Goal: Obtain resource: Download file/media

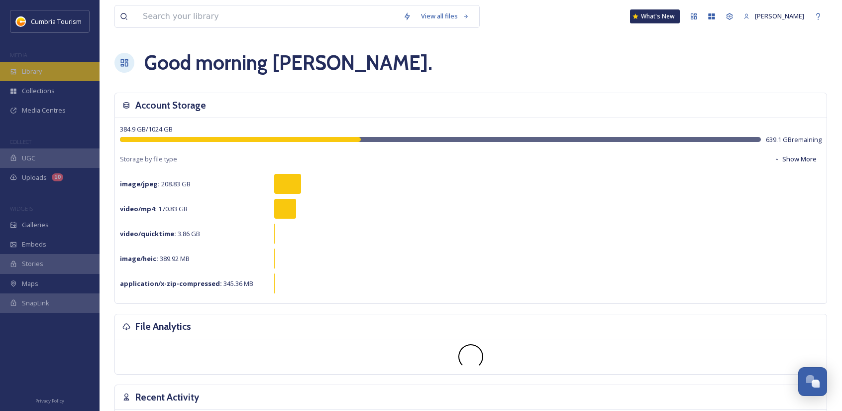
click at [47, 77] on div "Library" at bounding box center [50, 71] width 100 height 19
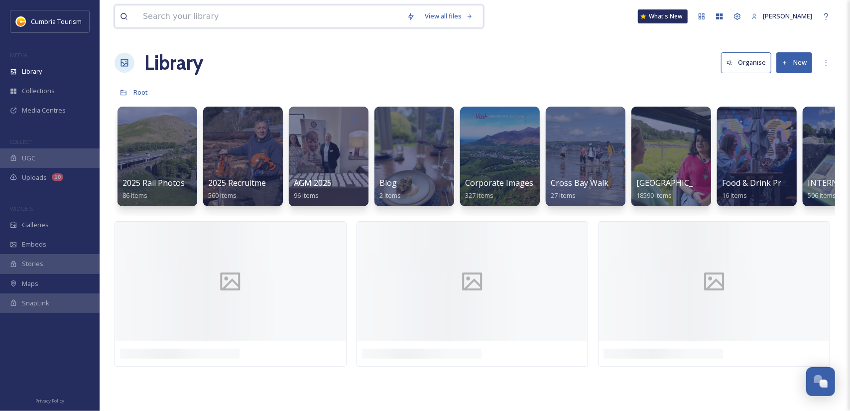
click at [162, 18] on input at bounding box center [270, 16] width 264 height 22
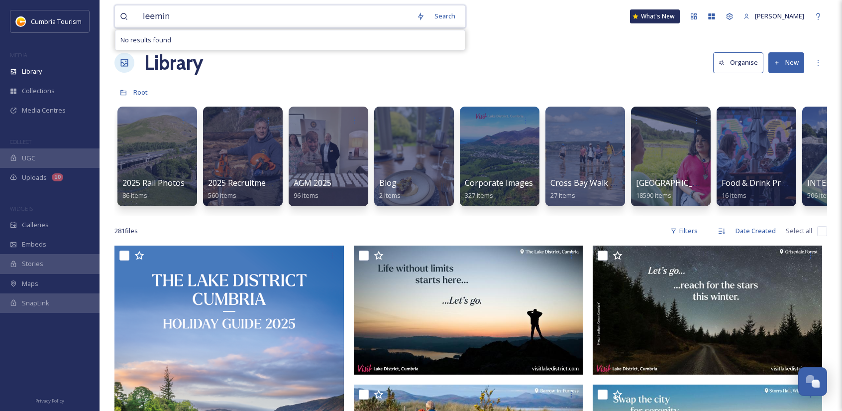
type input "leeming"
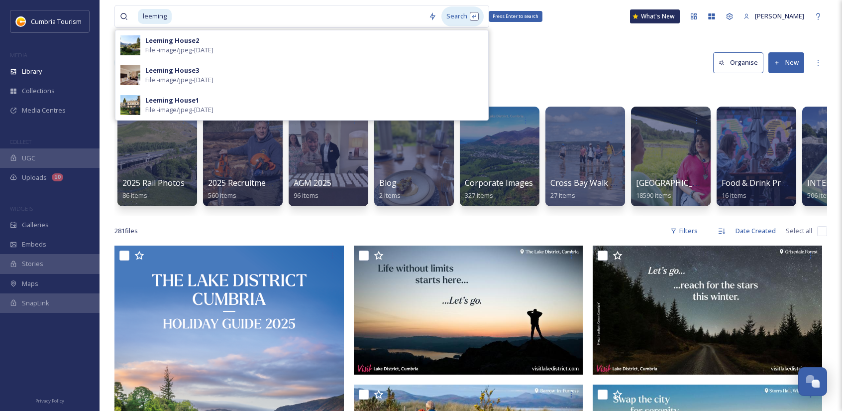
click at [459, 17] on div "Search Press Enter to search" at bounding box center [462, 15] width 42 height 19
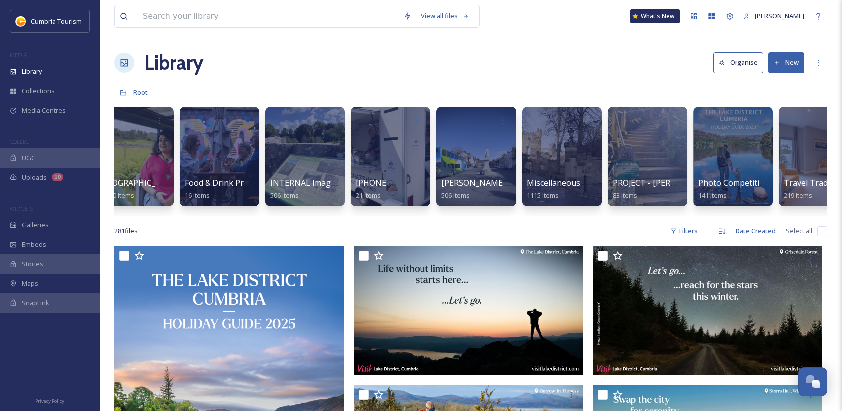
scroll to position [0, 539]
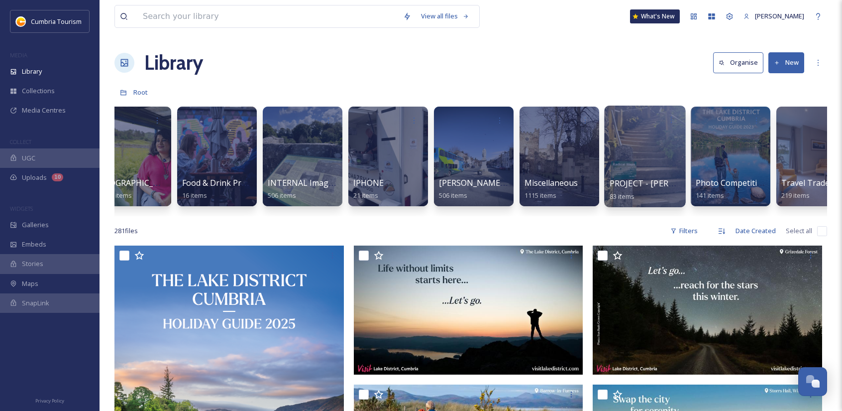
click at [650, 155] on div at bounding box center [644, 157] width 81 height 102
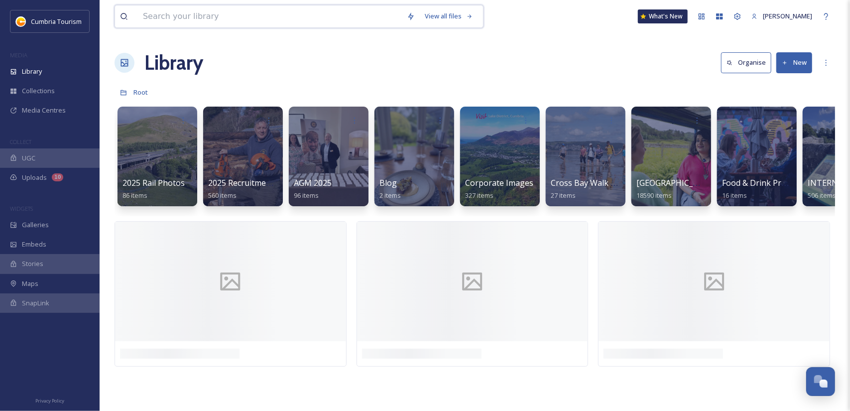
click at [186, 15] on input at bounding box center [270, 16] width 264 height 22
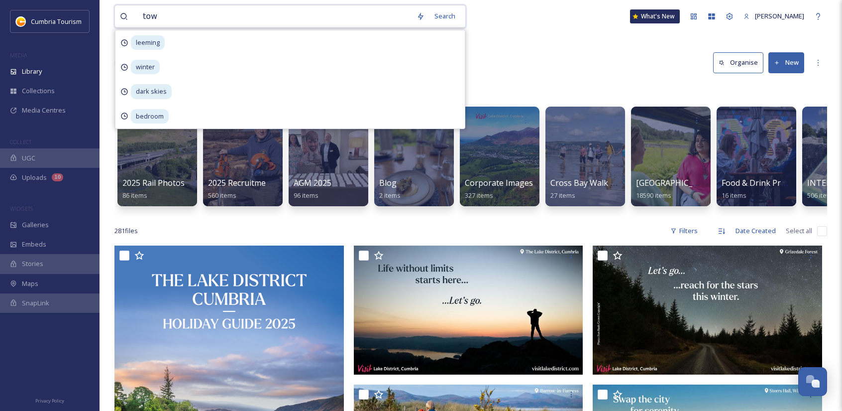
type input "town"
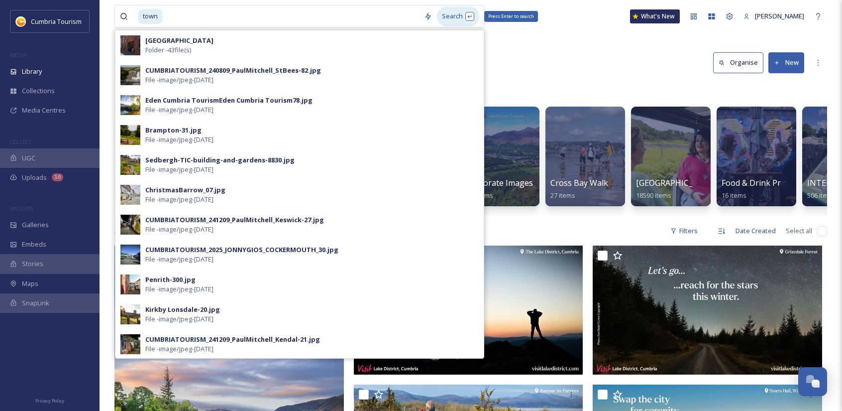
click at [453, 12] on div "Search Press Enter to search" at bounding box center [458, 15] width 42 height 19
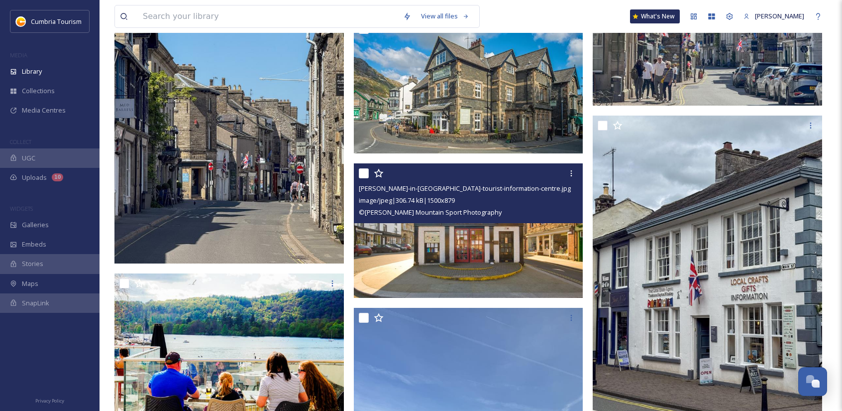
scroll to position [1543, 0]
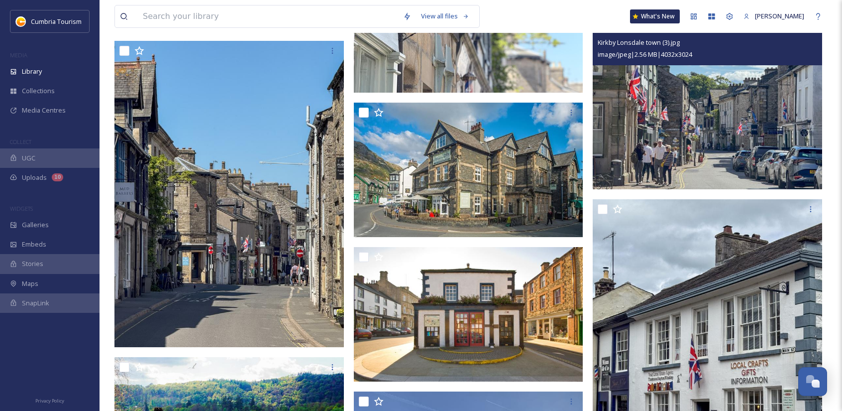
click at [758, 127] on img at bounding box center [707, 103] width 229 height 172
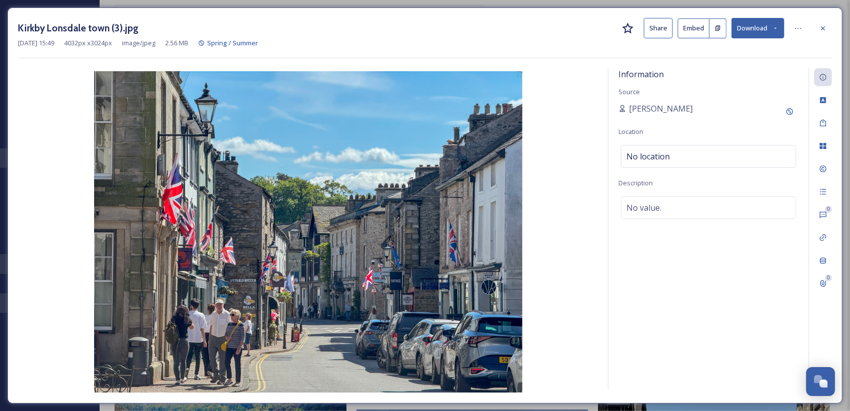
click at [768, 29] on button "Download" at bounding box center [757, 28] width 53 height 20
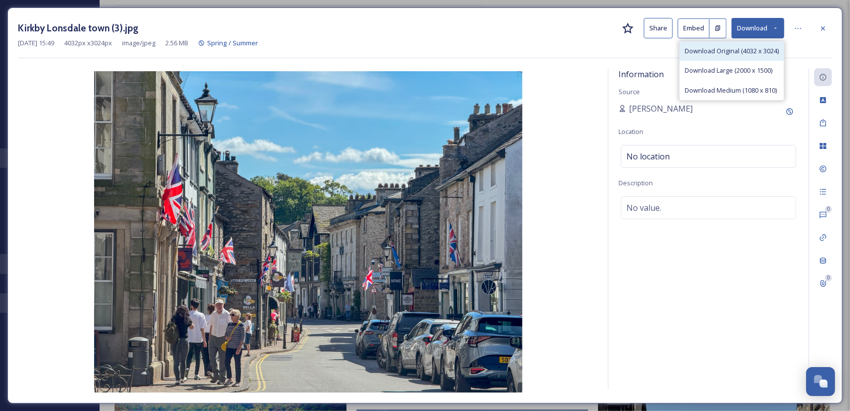
click at [742, 53] on span "Download Original (4032 x 3024)" at bounding box center [731, 50] width 94 height 9
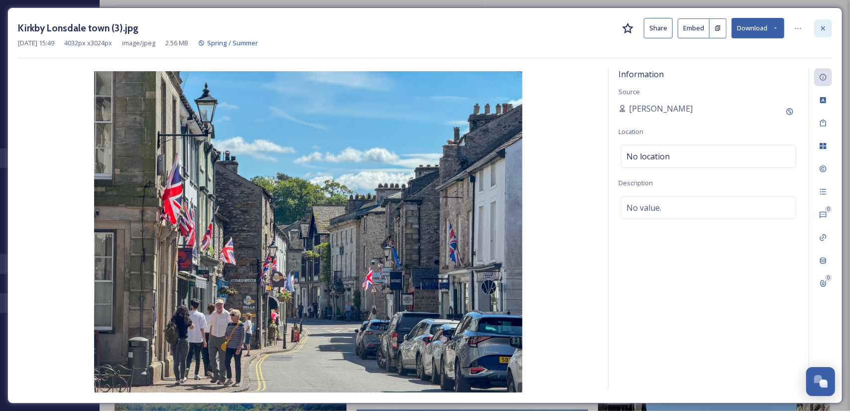
click at [824, 25] on icon at bounding box center [823, 28] width 8 height 8
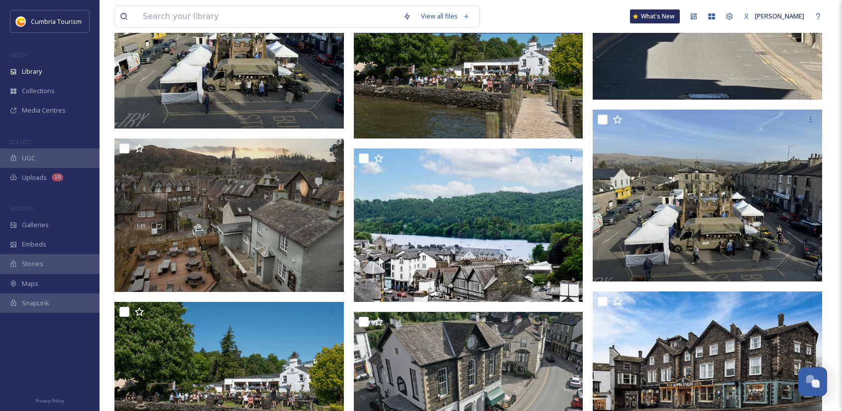
scroll to position [2389, 0]
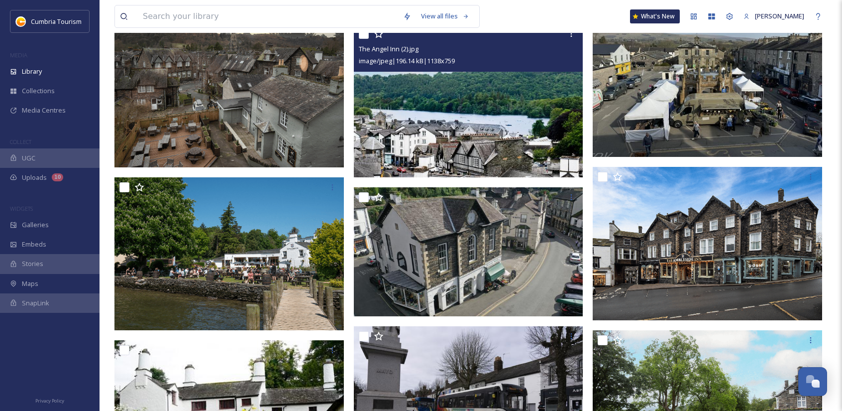
click at [514, 114] on img at bounding box center [468, 100] width 229 height 153
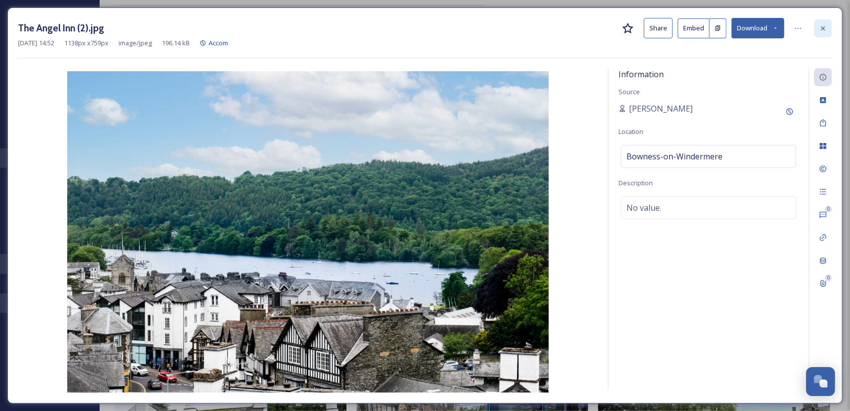
click at [824, 28] on icon at bounding box center [823, 28] width 8 height 8
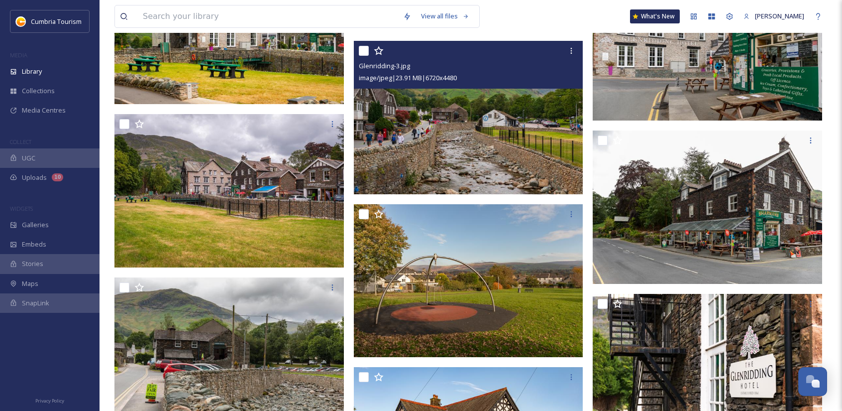
scroll to position [24508, 0]
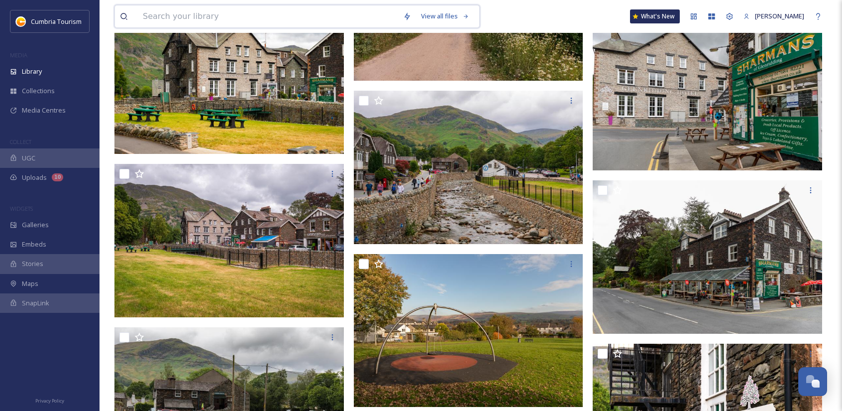
click at [338, 19] on input at bounding box center [268, 16] width 260 height 22
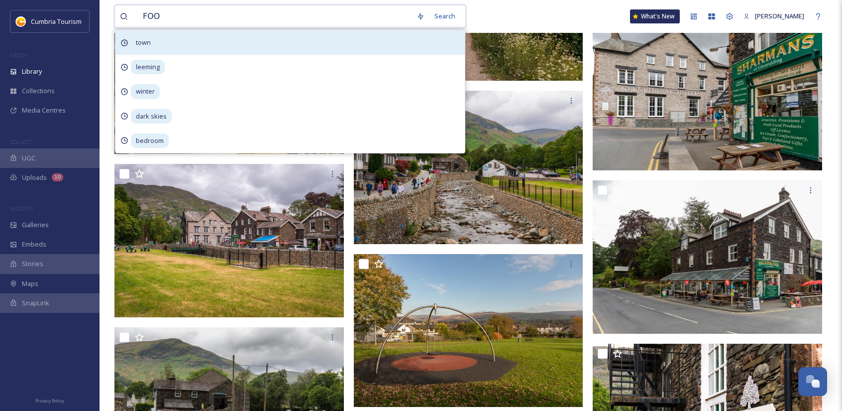
type input "FOOD"
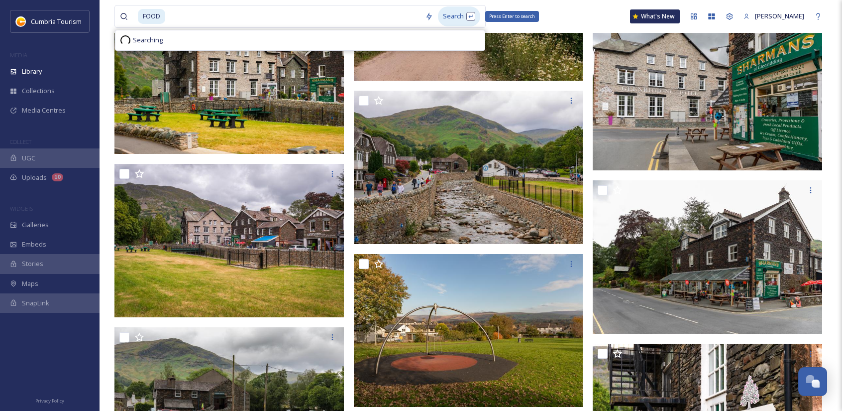
click at [460, 15] on div "Search Press Enter to search" at bounding box center [459, 15] width 42 height 19
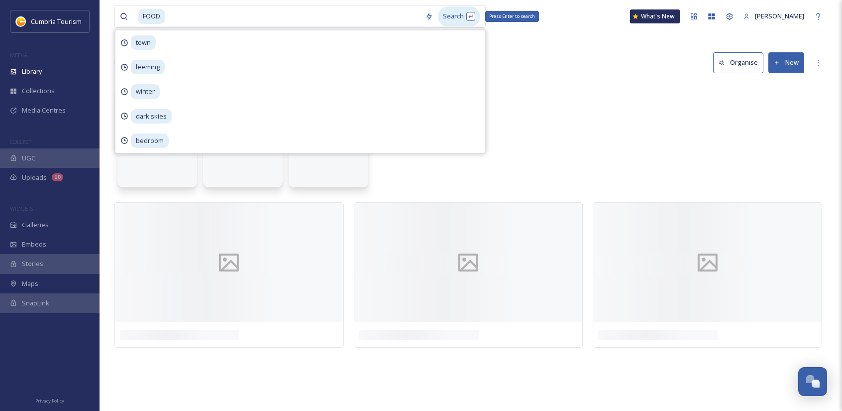
click at [461, 16] on div "Search Press Enter to search" at bounding box center [459, 15] width 42 height 19
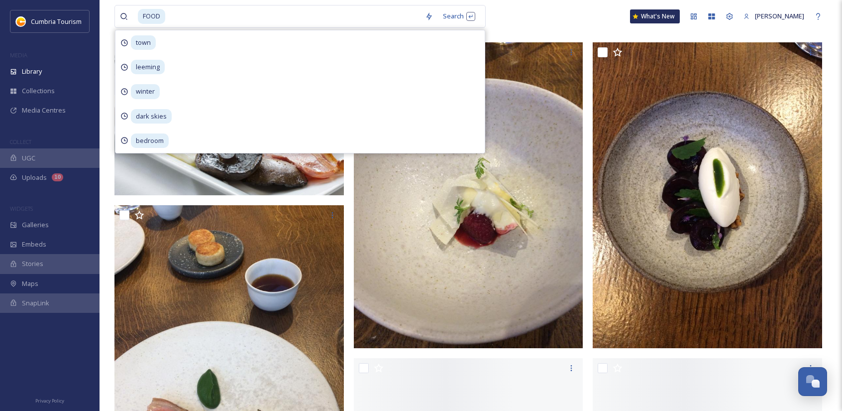
scroll to position [348, 0]
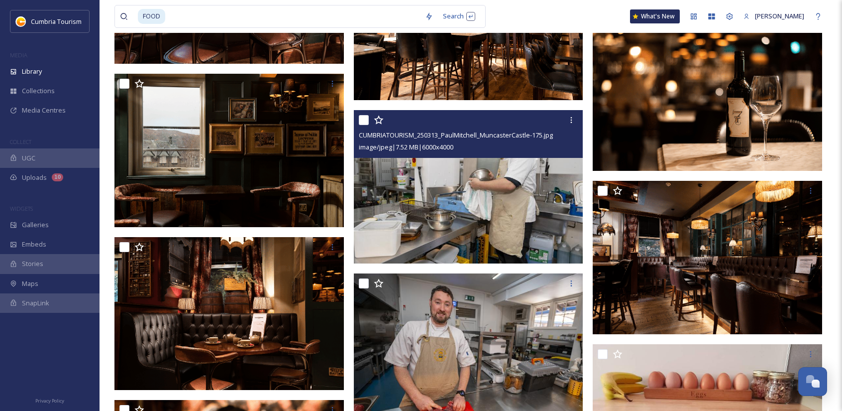
scroll to position [10402, 0]
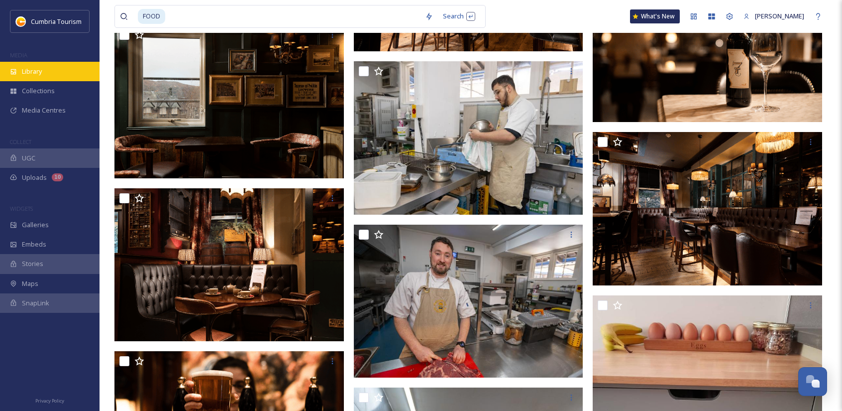
click at [51, 79] on div "Library" at bounding box center [50, 71] width 100 height 19
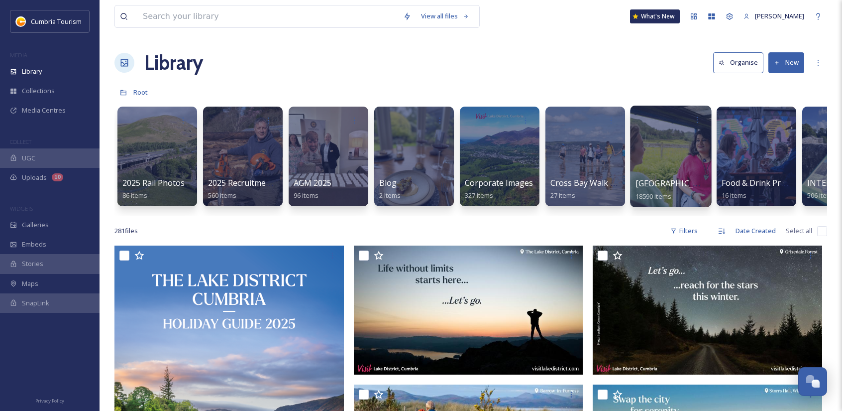
click at [672, 176] on div "Cumbria Media Library 18590 items" at bounding box center [670, 157] width 81 height 102
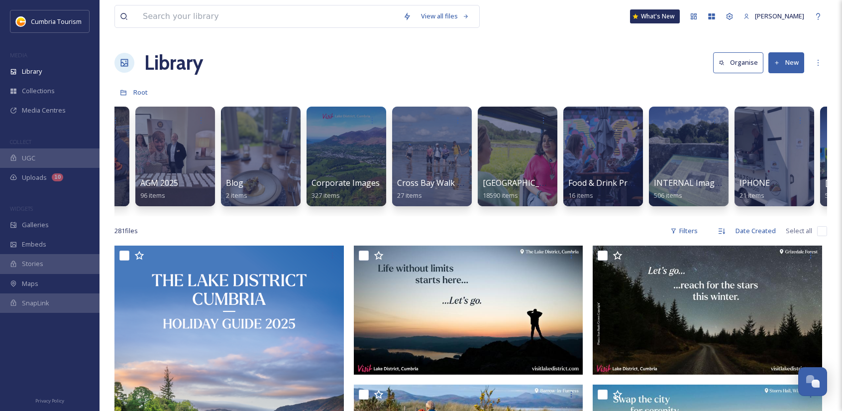
scroll to position [0, 234]
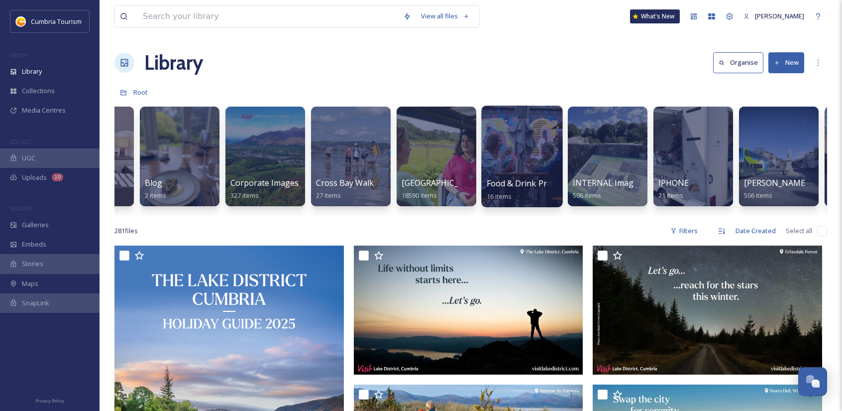
click at [521, 156] on div at bounding box center [521, 157] width 81 height 102
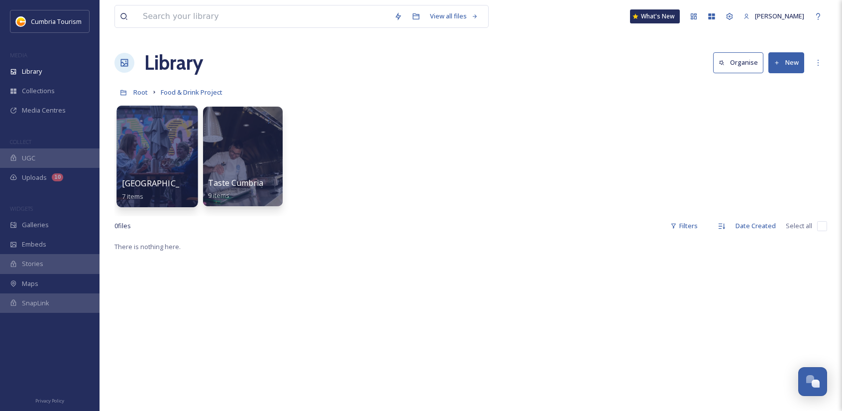
click at [160, 163] on div at bounding box center [156, 157] width 81 height 102
click at [144, 95] on span "Root" at bounding box center [140, 92] width 14 height 9
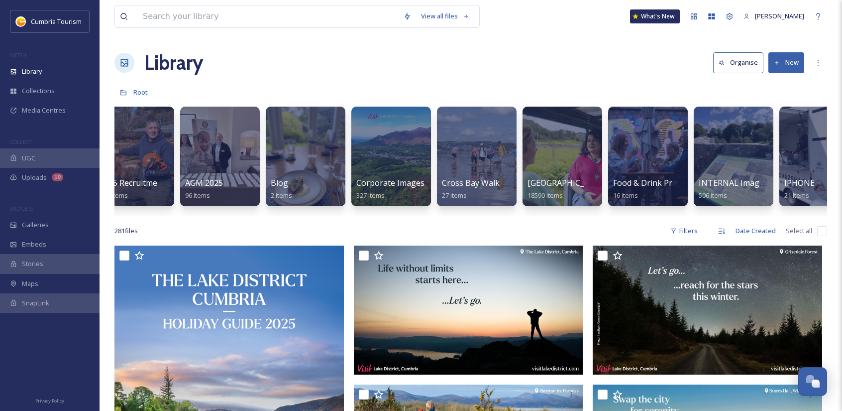
scroll to position [0, 115]
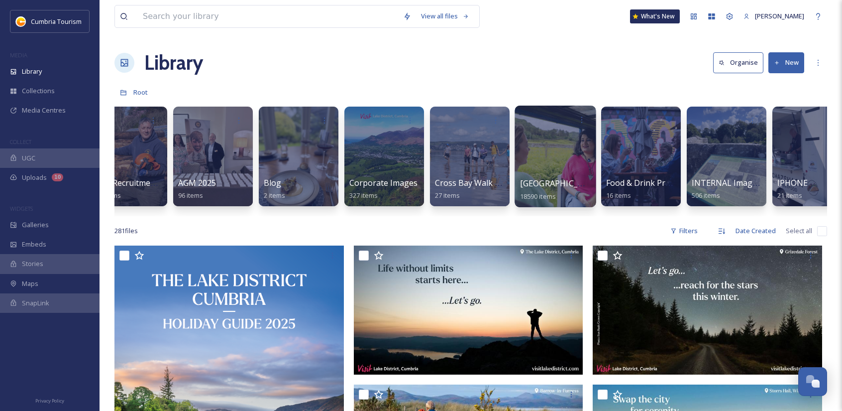
click at [541, 147] on div at bounding box center [555, 157] width 81 height 102
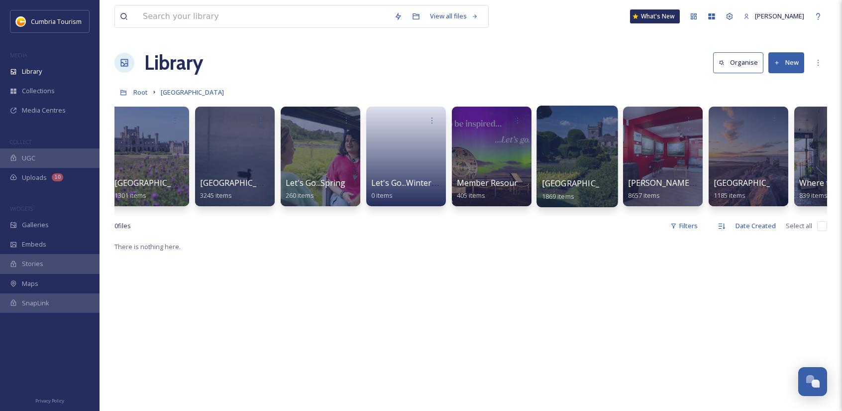
scroll to position [0, 106]
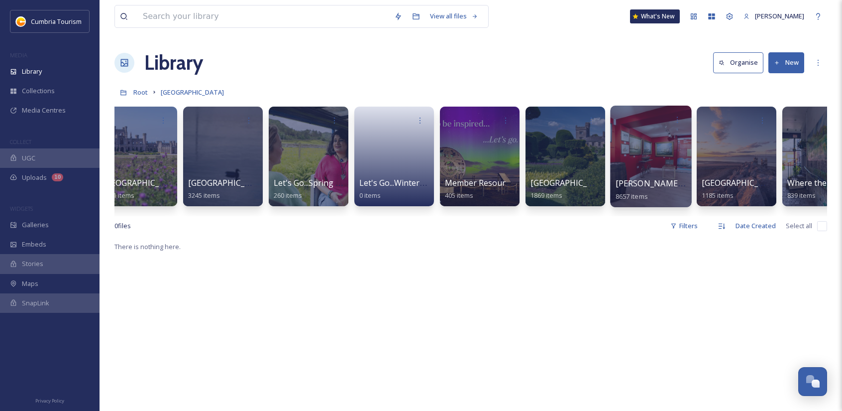
click at [640, 162] on div at bounding box center [650, 157] width 81 height 102
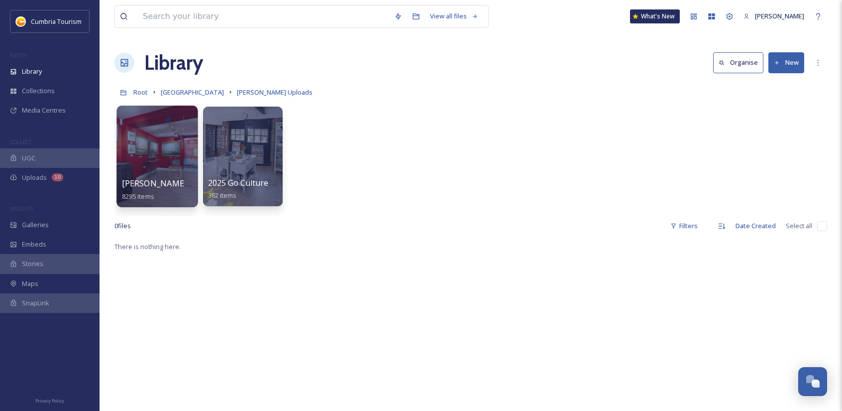
click at [157, 166] on div at bounding box center [156, 157] width 81 height 102
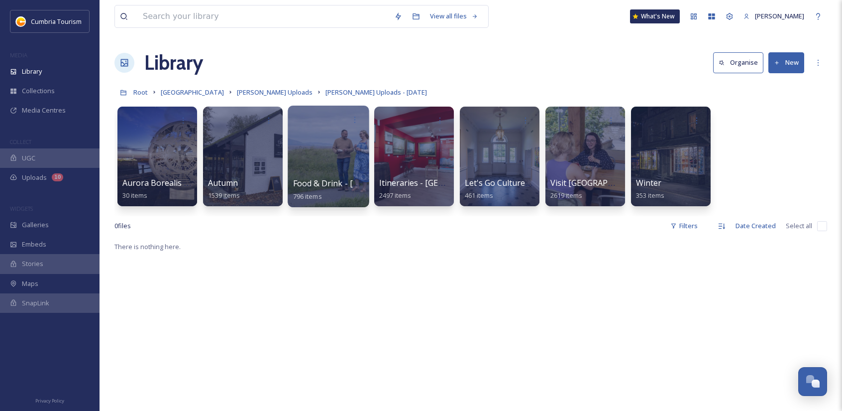
click at [319, 145] on div at bounding box center [328, 157] width 81 height 102
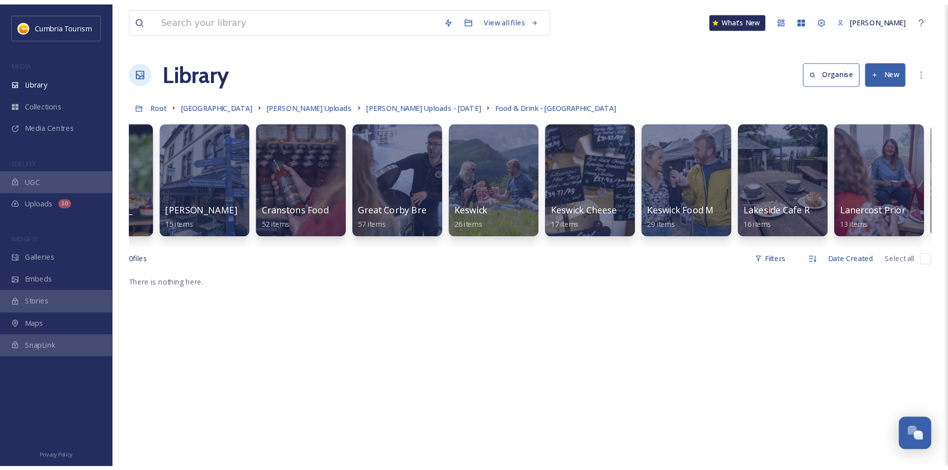
scroll to position [0, 147]
